Goal: Transaction & Acquisition: Purchase product/service

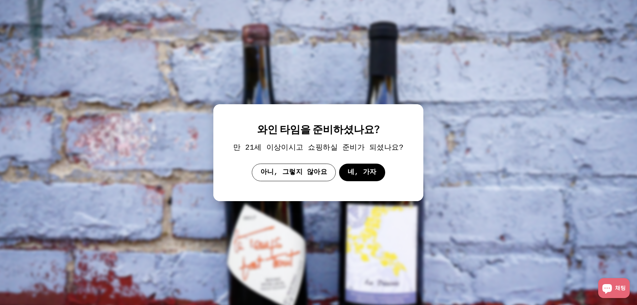
click at [354, 173] on font "네, 가자" at bounding box center [361, 172] width 29 height 8
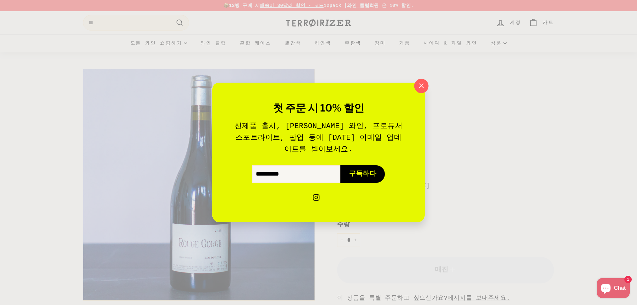
click at [425, 83] on icon "button" at bounding box center [421, 86] width 10 height 10
click at [425, 83] on div "첫 주문 시 10% 할인 신제품 출시, [PERSON_NAME] 와인, 프로듀서 스포트라이트, 팝업 등에 [DATE] 이메일 업데이트를 받아보…" at bounding box center [318, 152] width 637 height 305
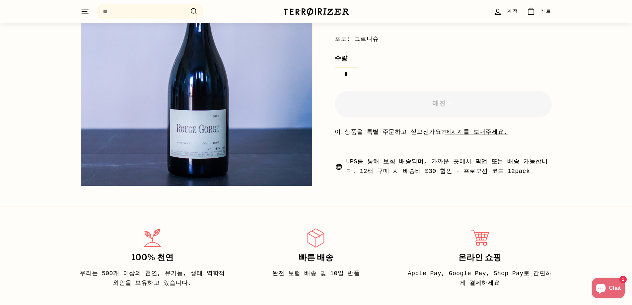
scroll to position [66, 0]
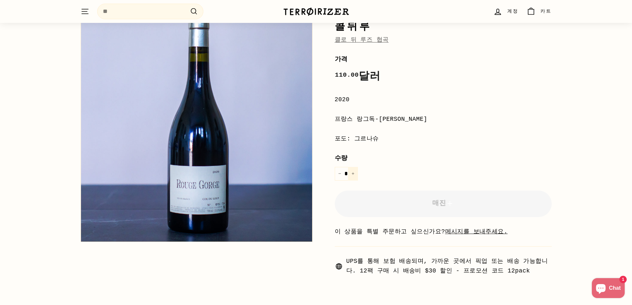
click at [352, 173] on icon "품목 수량을 하나 늘리세요" at bounding box center [352, 173] width 3 height 3
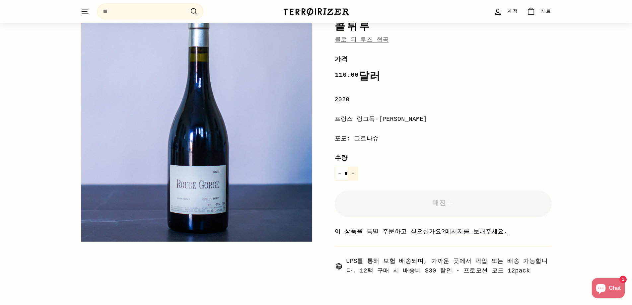
click at [352, 173] on icon "품목 수량을 하나 늘리세요" at bounding box center [352, 173] width 3 height 3
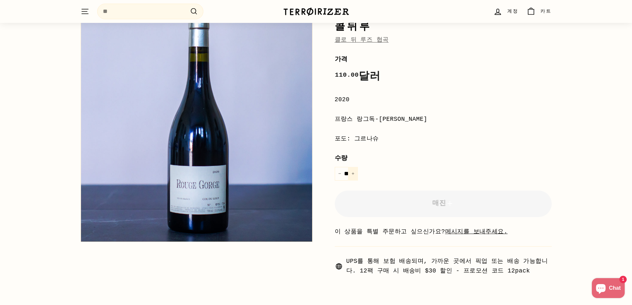
click at [352, 173] on icon "품목 수량을 하나 늘리세요" at bounding box center [352, 173] width 3 height 3
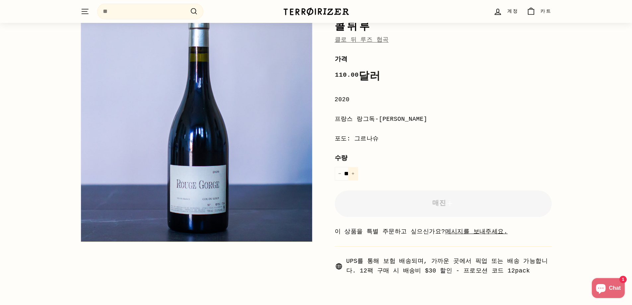
click at [352, 173] on icon "품목 수량을 하나 늘리세요" at bounding box center [352, 173] width 3 height 3
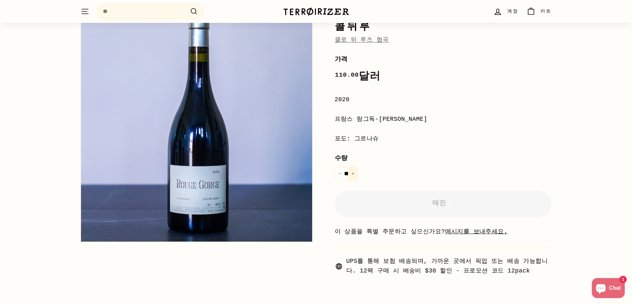
click at [352, 173] on icon "품목 수량을 하나 늘리세요" at bounding box center [352, 173] width 3 height 3
click at [339, 173] on icon "품목 수량을 하나 줄이세요" at bounding box center [339, 173] width 3 height 3
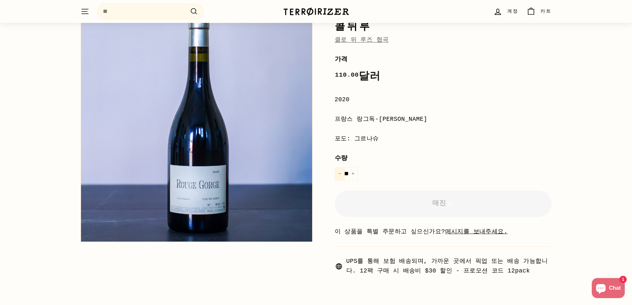
click at [339, 173] on icon "품목 수량을 하나 줄이세요" at bounding box center [339, 173] width 3 height 3
type input "**"
